Goal: Information Seeking & Learning: Learn about a topic

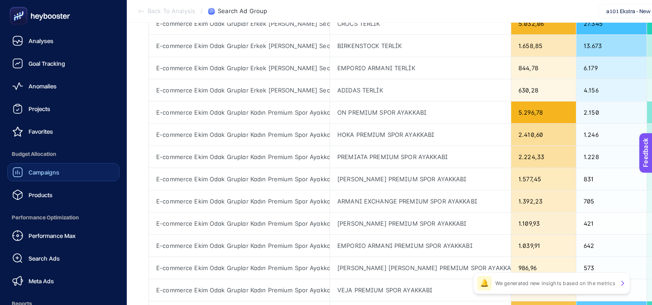
click at [42, 167] on div "Campaigns" at bounding box center [35, 172] width 47 height 11
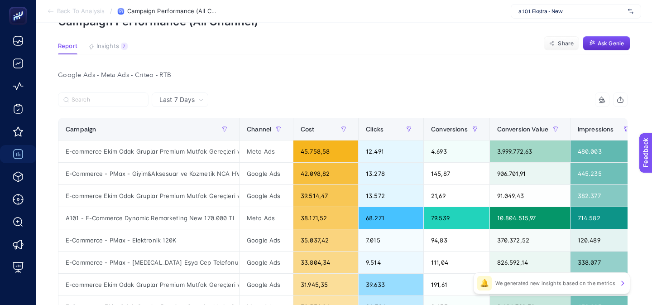
scroll to position [52, 0]
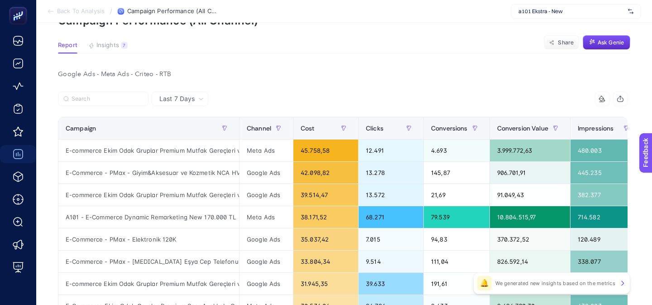
click at [532, 13] on span "a101 Ekstra - New" at bounding box center [571, 11] width 106 height 7
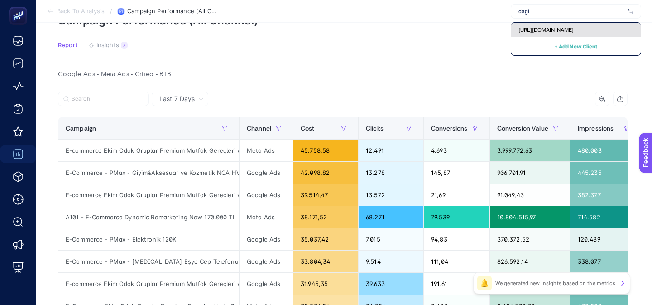
type input "dagi"
click at [538, 26] on span "[URL][DOMAIN_NAME]" at bounding box center [545, 29] width 55 height 7
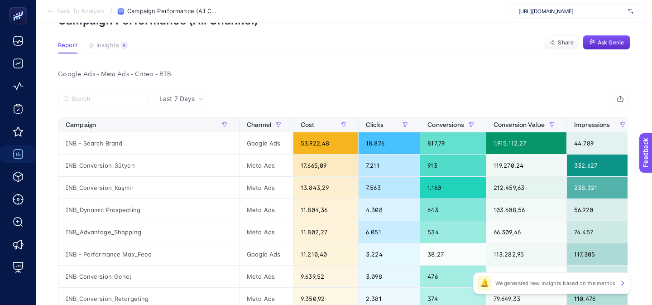
scroll to position [0, 0]
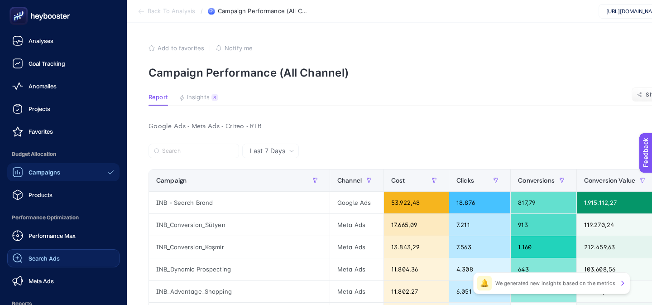
click at [26, 257] on div "Search Ads" at bounding box center [36, 258] width 48 height 11
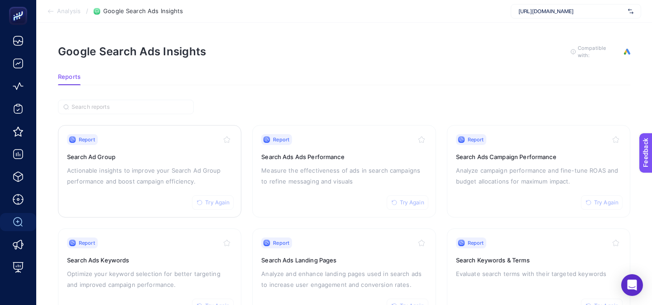
click at [171, 153] on h3 "Search Ad Group" at bounding box center [149, 156] width 165 height 9
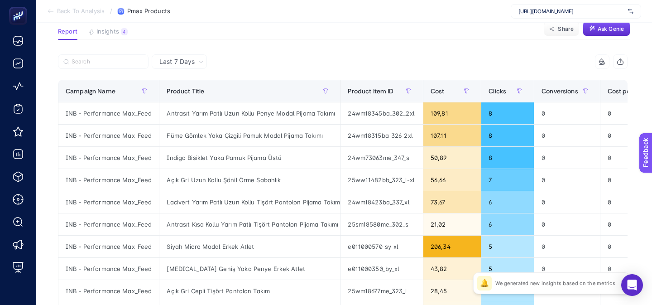
scroll to position [65, 0]
click at [440, 95] on span "Cost" at bounding box center [438, 91] width 14 height 7
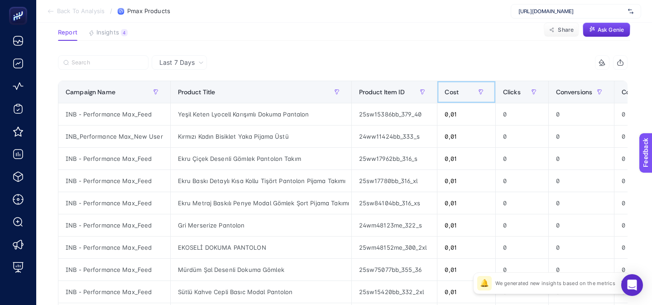
click at [440, 95] on th "Cost" at bounding box center [466, 92] width 58 height 22
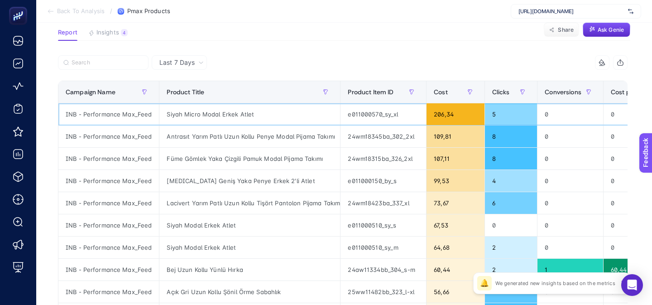
click at [220, 116] on div "Siyah Micro Modal Erkek Atlet" at bounding box center [249, 114] width 181 height 22
copy tr "Siyah Micro Modal Erkek Atlet"
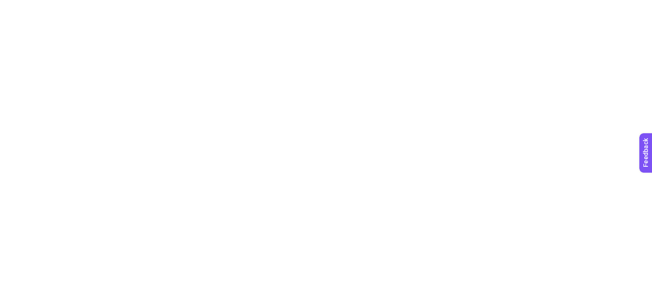
click at [219, 4] on html at bounding box center [326, 2] width 652 height 4
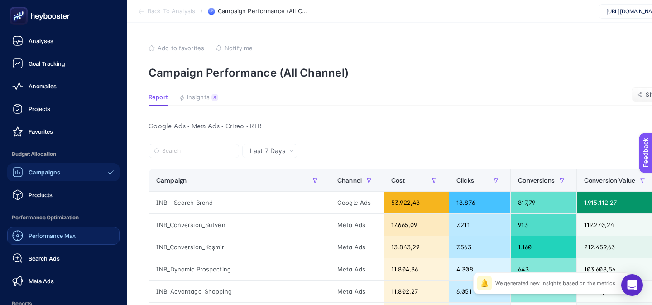
click at [28, 232] on div "Performance Max" at bounding box center [43, 235] width 63 height 11
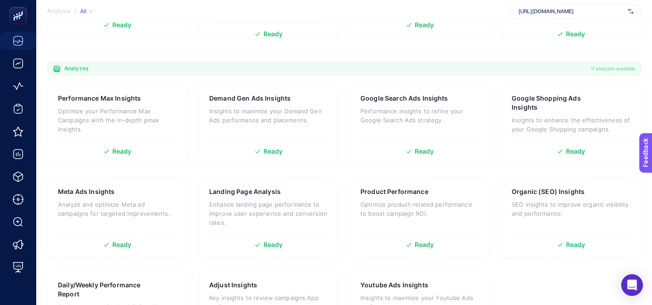
scroll to position [265, 0]
click at [169, 106] on p "Optimize your Performance Max Campaigns with the in-depth pmax insights." at bounding box center [117, 119] width 119 height 27
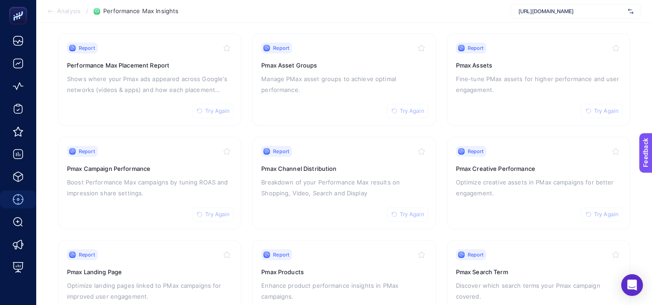
scroll to position [88, 0]
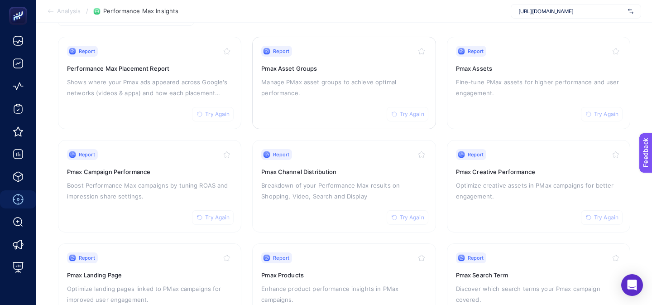
click at [259, 93] on link "Report Try Again Pmax Asset Groups Manage PMax asset groups to achieve optimal …" at bounding box center [343, 83] width 183 height 92
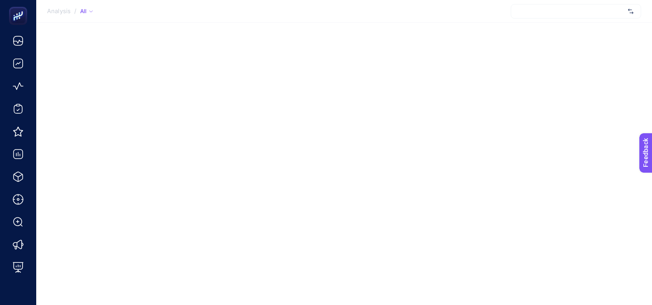
click at [424, 83] on div "Analysis / All" at bounding box center [326, 152] width 652 height 305
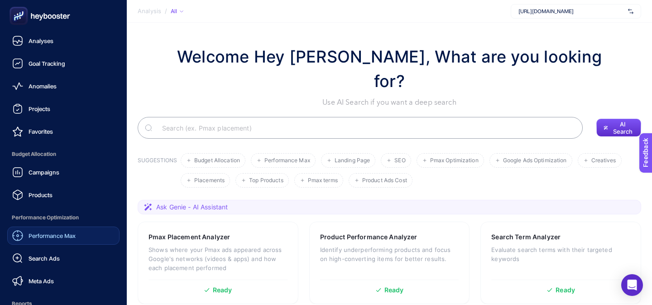
click at [29, 235] on span "Performance Max" at bounding box center [52, 235] width 47 height 7
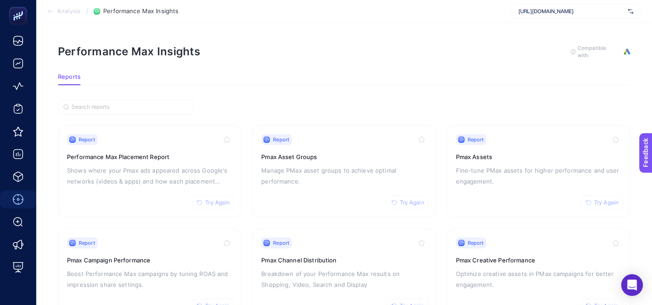
click at [402, 18] on section "Analysis / Performance Max Insights https://www.dagi.com.tr/" at bounding box center [344, 11] width 616 height 23
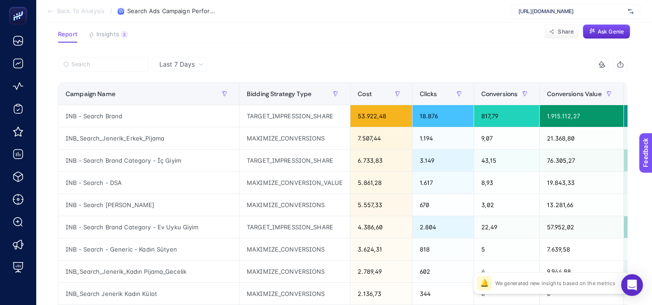
scroll to position [62, 0]
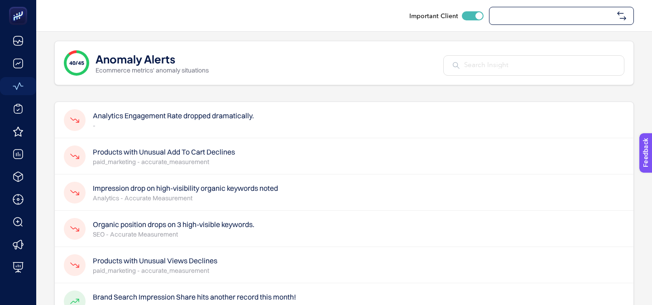
checkbox input "true"
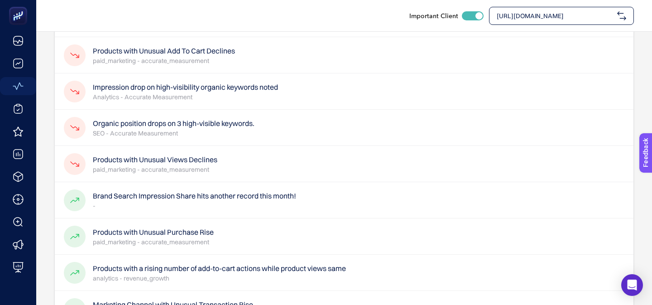
scroll to position [99, 0]
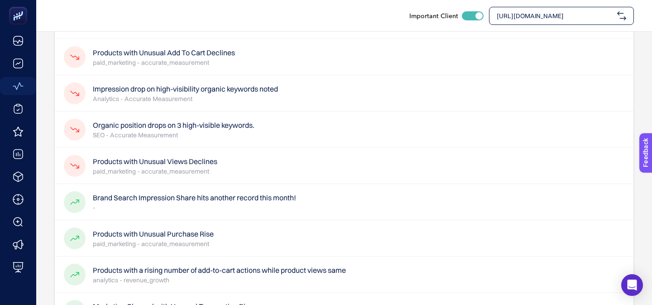
click at [129, 121] on h4 "Organic position drops on 3 high-visible keywords." at bounding box center [174, 125] width 162 height 11
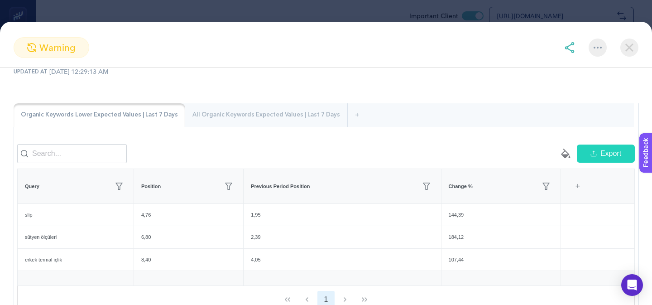
scroll to position [65, 0]
click at [196, 116] on div "All Organic Keywords Expected Values | Last 7 Days" at bounding box center [266, 116] width 162 height 24
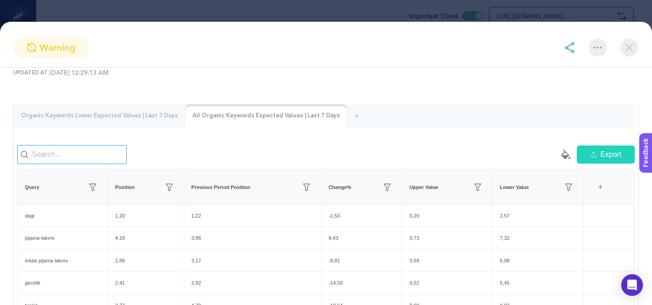
scroll to position [146, 0]
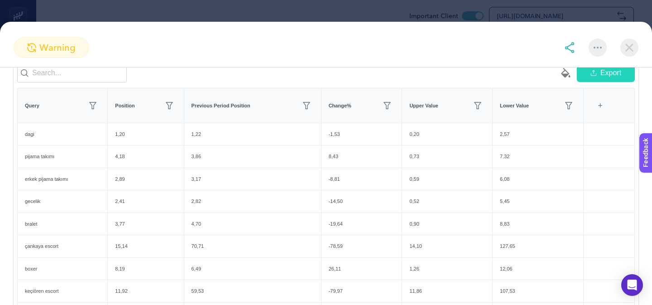
click at [634, 49] on img at bounding box center [629, 47] width 18 height 18
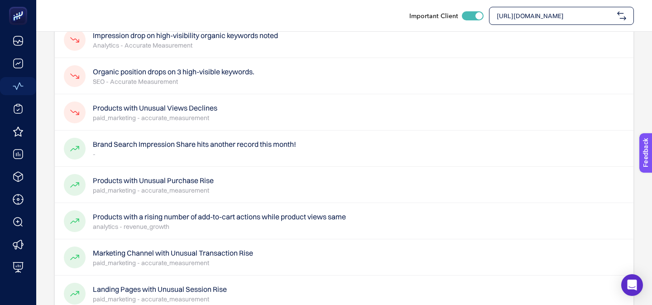
scroll to position [185, 0]
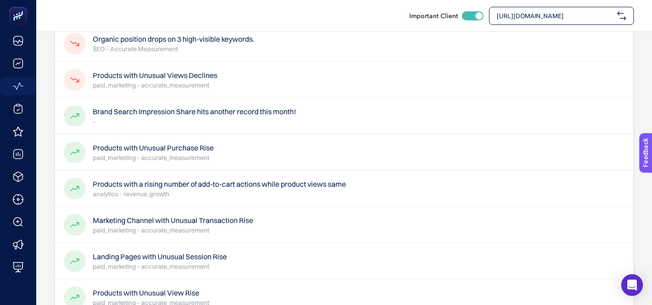
click at [116, 148] on h4 "Products with Unusual Purchase Rise" at bounding box center [153, 147] width 121 height 11
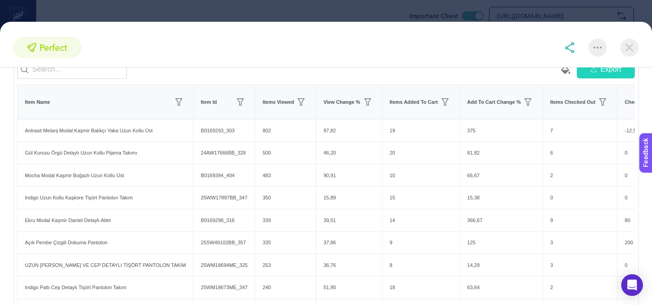
scroll to position [150, 0]
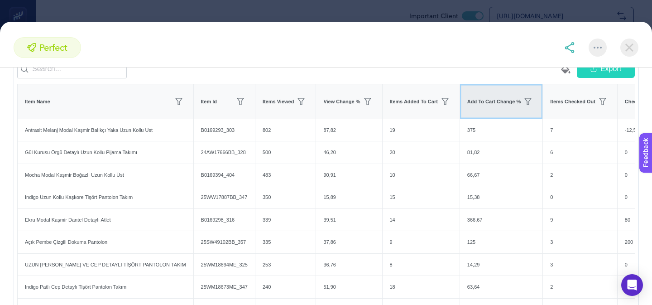
click at [493, 105] on div "Add To Cart Change %" at bounding box center [501, 101] width 68 height 14
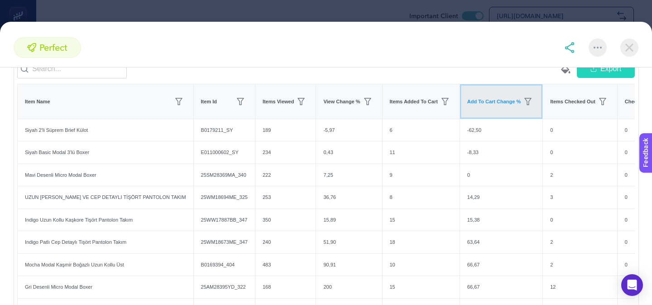
click at [493, 105] on div "Add To Cart Change %" at bounding box center [501, 101] width 68 height 14
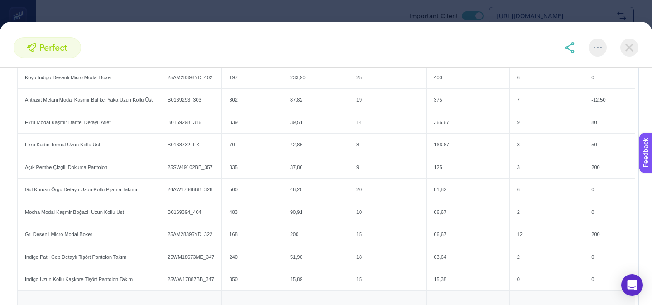
scroll to position [202, 0]
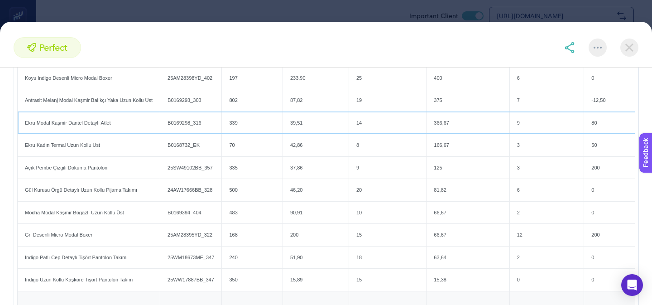
click at [98, 122] on div "Ekru Modal Kaşmir Dantel Detaylı Atlet" at bounding box center [89, 123] width 142 height 22
copy tr "Ekru Modal Kaşmir Dantel Detaylı Atlet"
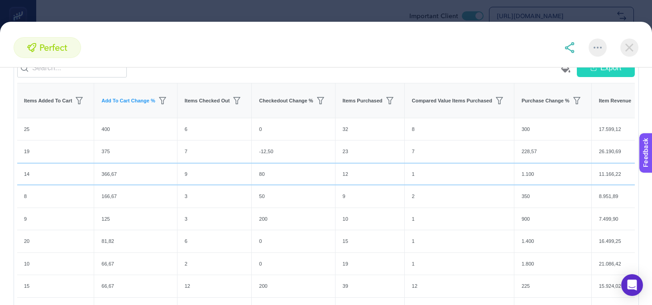
scroll to position [0, 0]
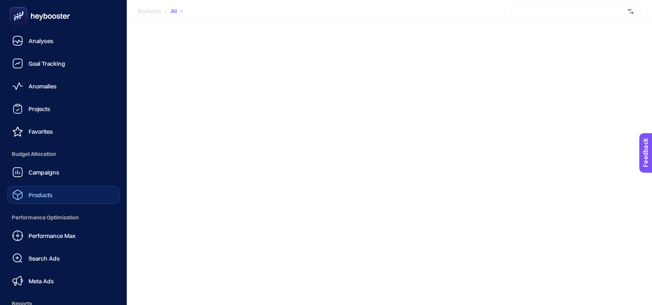
click at [40, 190] on div "Products" at bounding box center [32, 194] width 40 height 11
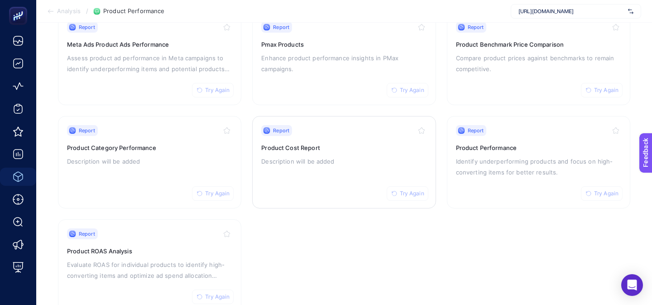
scroll to position [113, 0]
click at [502, 74] on div "Report Try Again Product Benchmark Price Comparison Compare product prices agai…" at bounding box center [538, 58] width 165 height 74
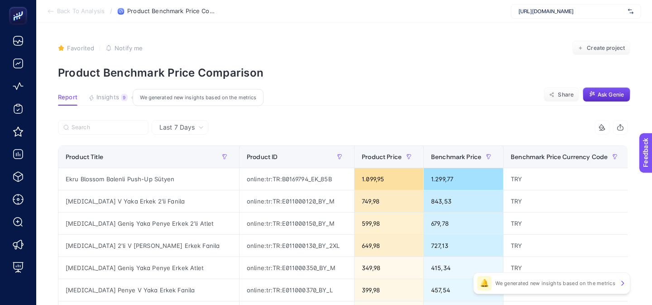
click at [113, 96] on span "Insights" at bounding box center [107, 97] width 23 height 7
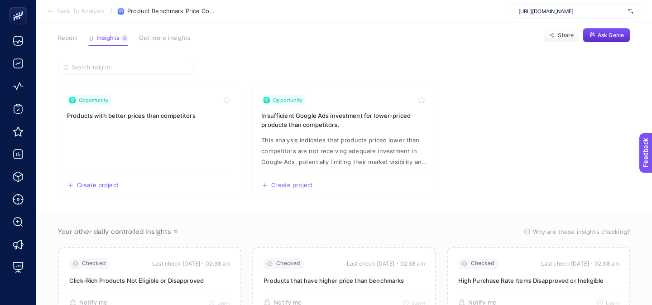
scroll to position [77, 0]
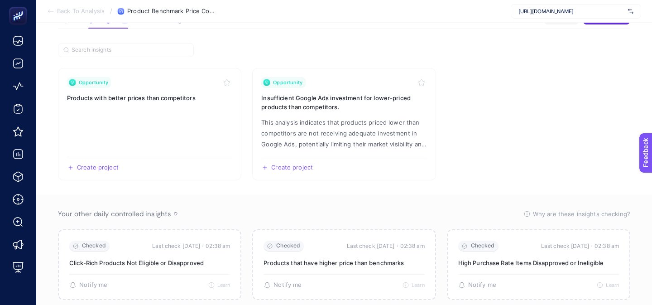
click at [476, 82] on section "Opportunity Products with better prices than competitors Create project Share O…" at bounding box center [344, 124] width 572 height 112
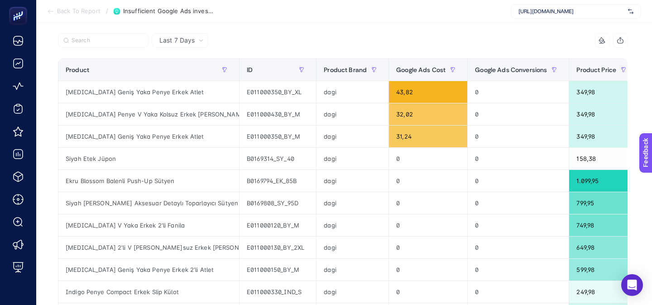
scroll to position [82, 0]
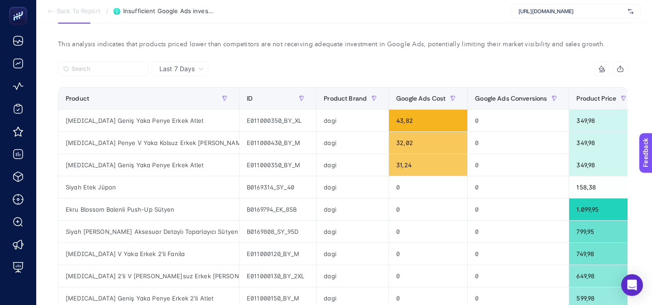
click at [187, 75] on div "Last 7 Days" at bounding box center [180, 69] width 57 height 14
click at [186, 103] on li "Last 30 Days" at bounding box center [179, 104] width 51 height 16
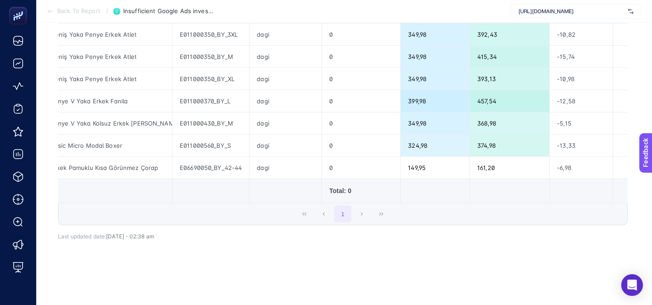
scroll to position [0, 0]
